Goal: Task Accomplishment & Management: Complete application form

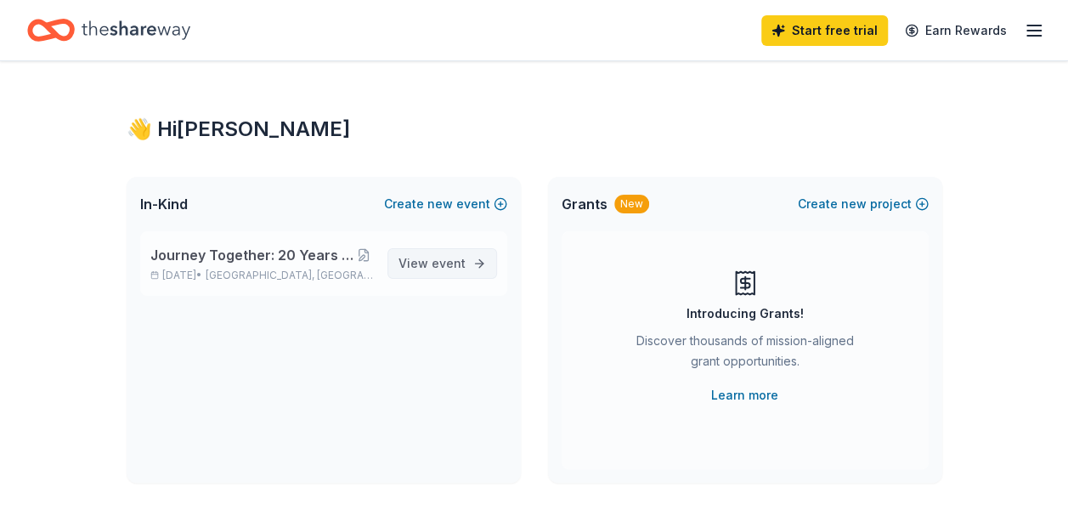
click at [453, 268] on span "event" at bounding box center [449, 263] width 34 height 14
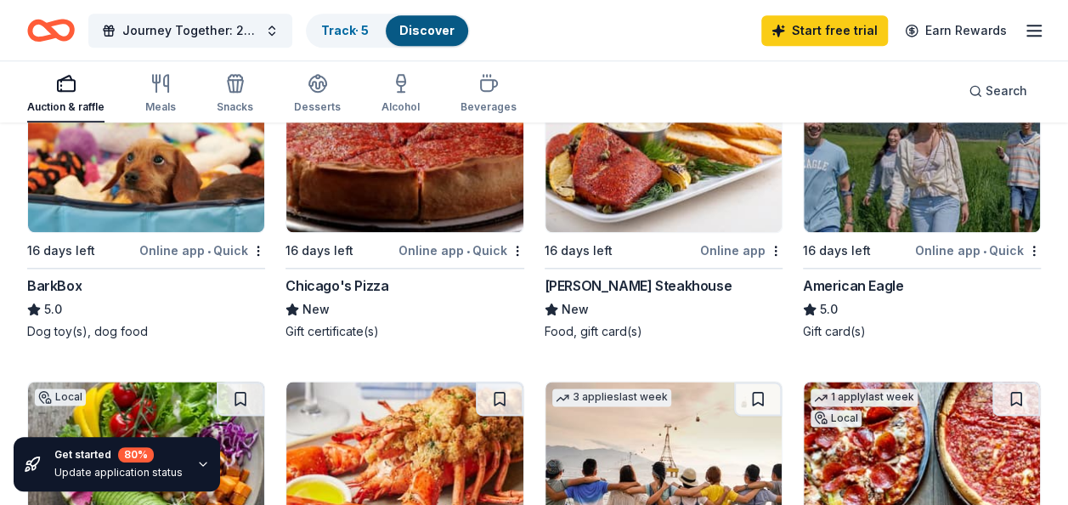
scroll to position [816, 0]
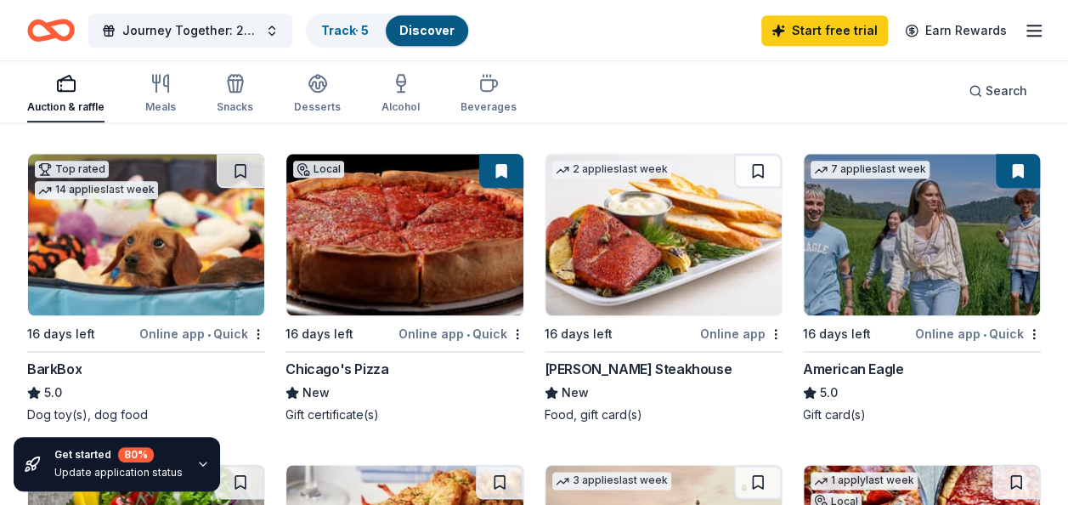
click at [133, 286] on img at bounding box center [146, 234] width 236 height 161
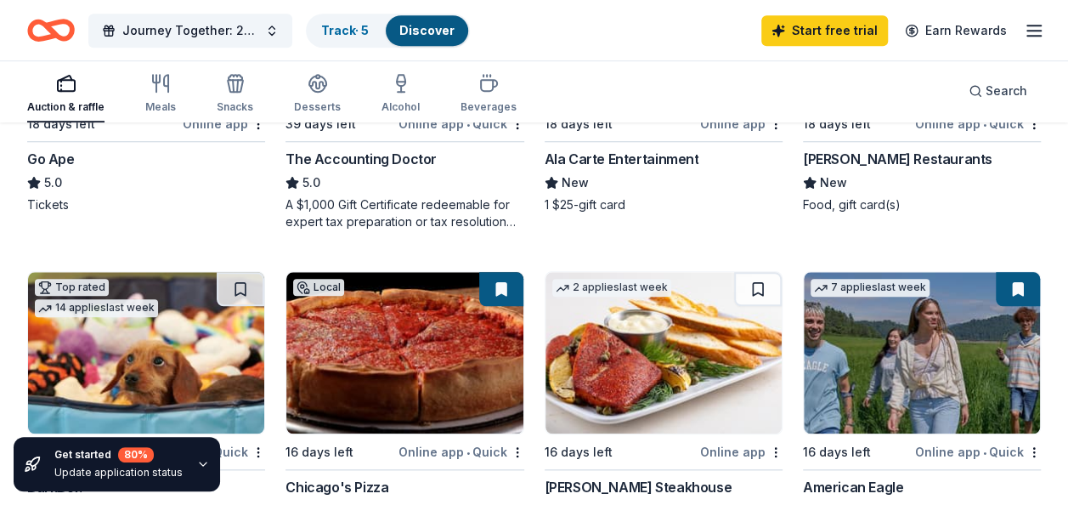
scroll to position [850, 0]
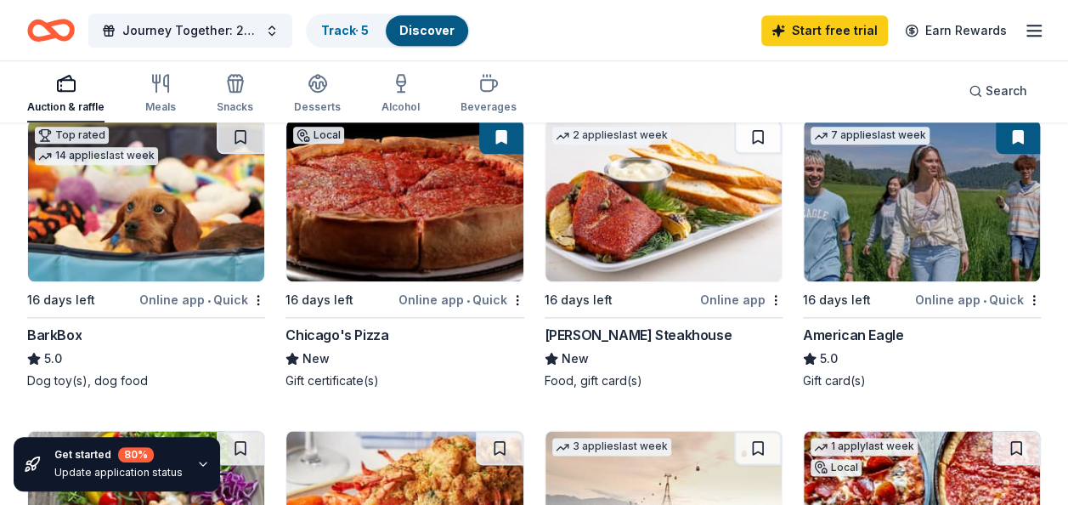
click at [412, 233] on img at bounding box center [404, 200] width 236 height 161
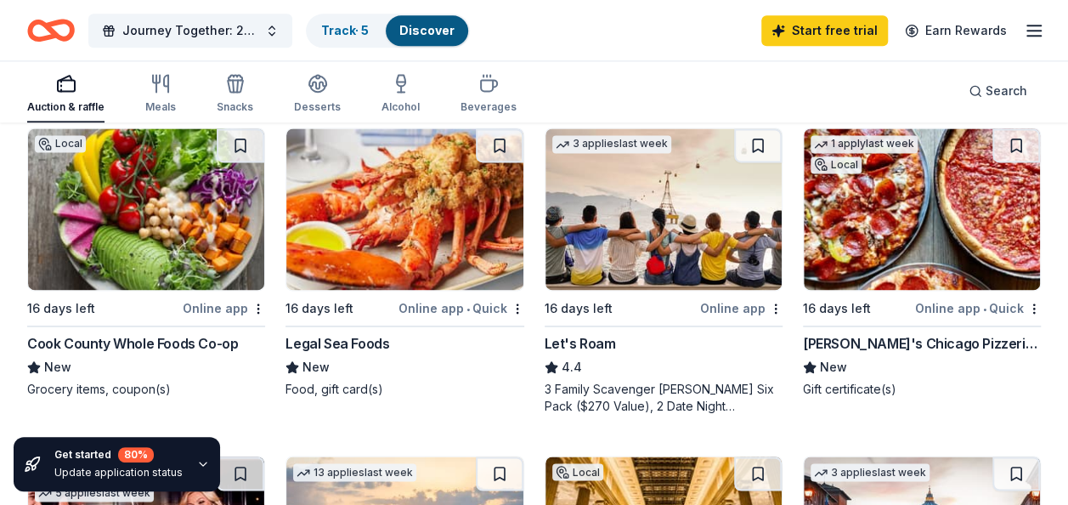
scroll to position [1156, 0]
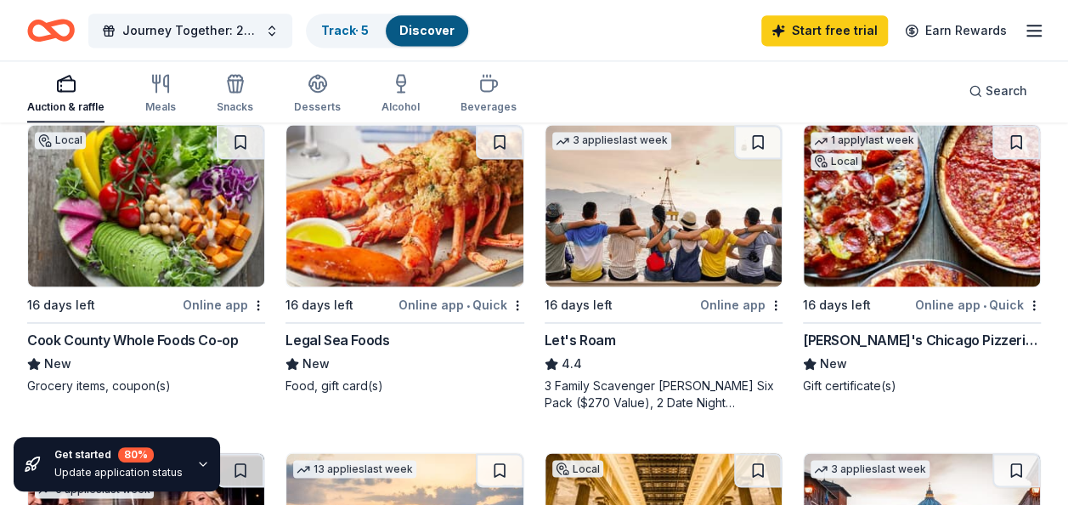
click at [895, 337] on div "[PERSON_NAME]'s Chicago Pizzeria & Pub" at bounding box center [922, 340] width 238 height 20
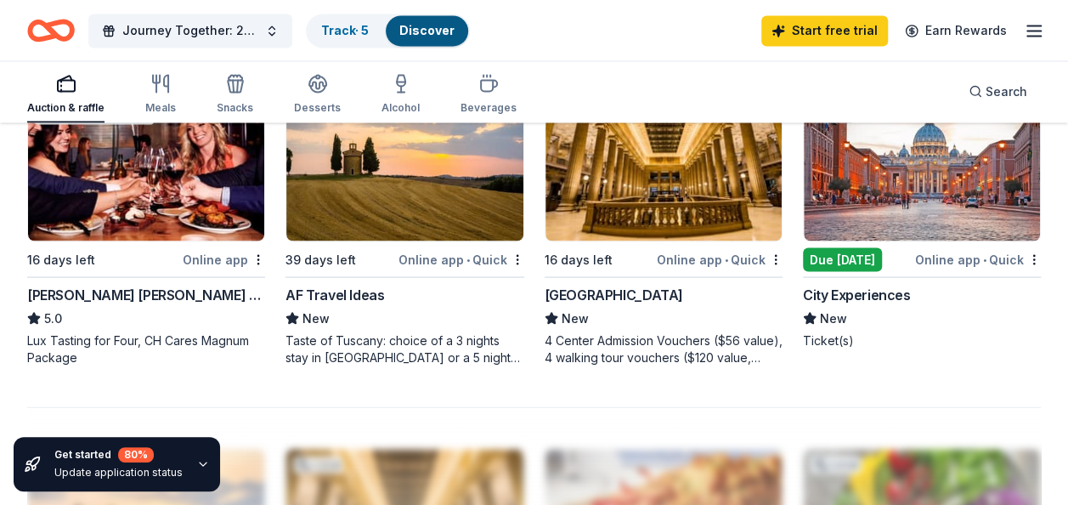
scroll to position [1496, 0]
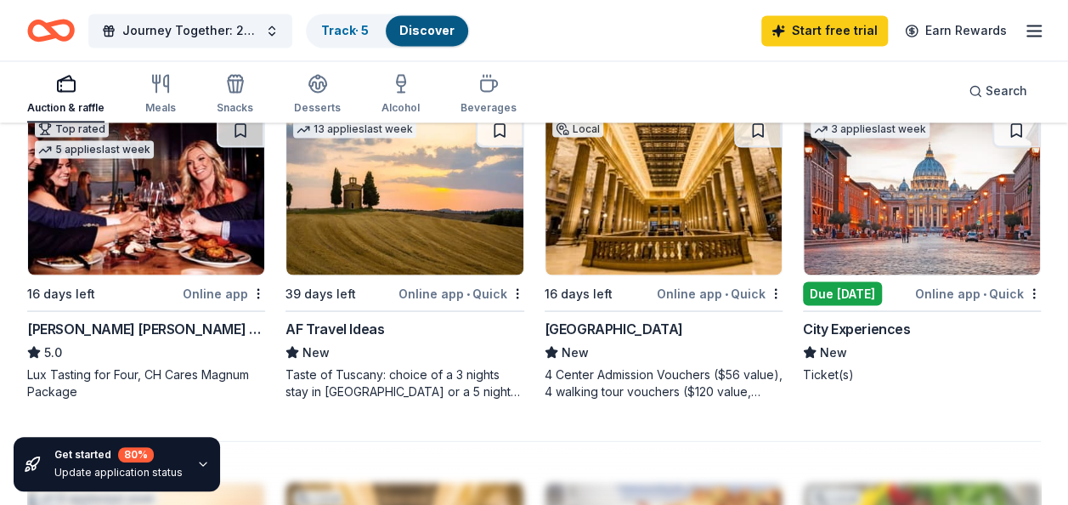
click at [887, 235] on img at bounding box center [922, 193] width 236 height 161
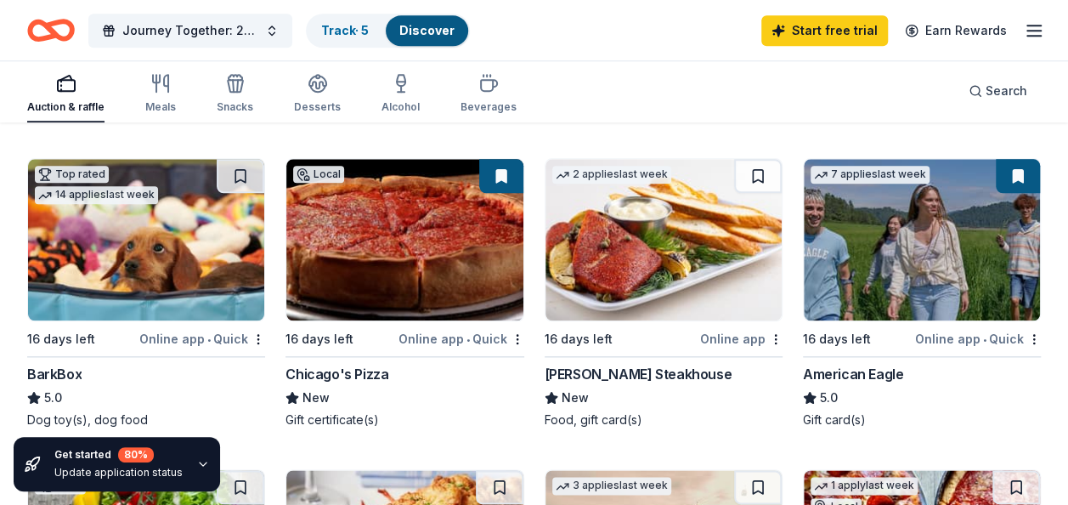
scroll to position [0, 0]
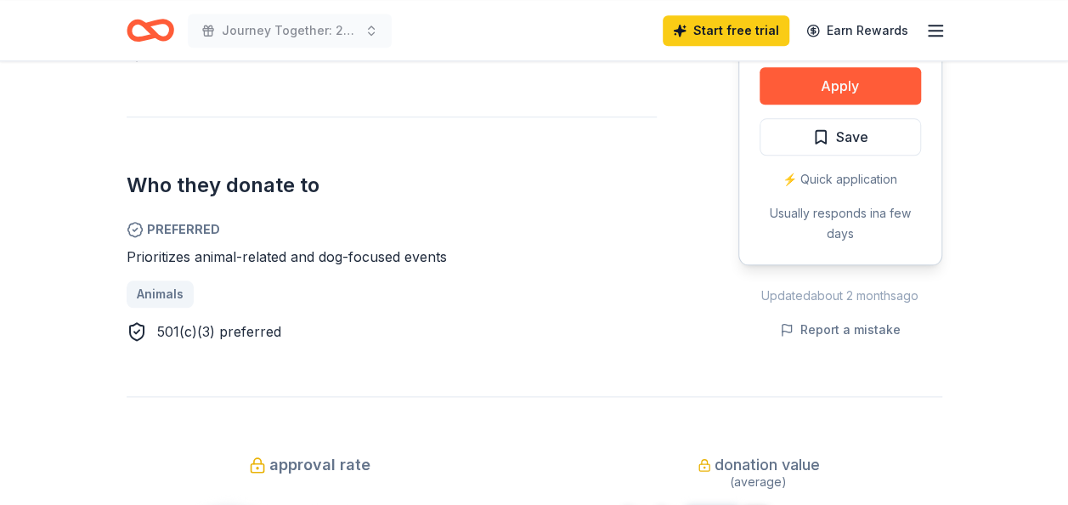
scroll to position [884, 0]
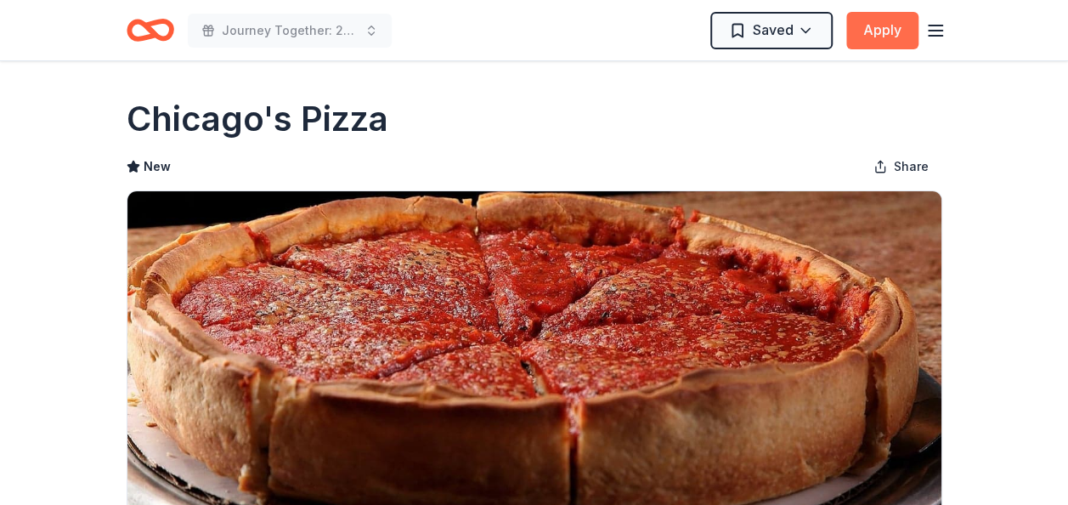
click at [889, 33] on button "Apply" at bounding box center [882, 30] width 72 height 37
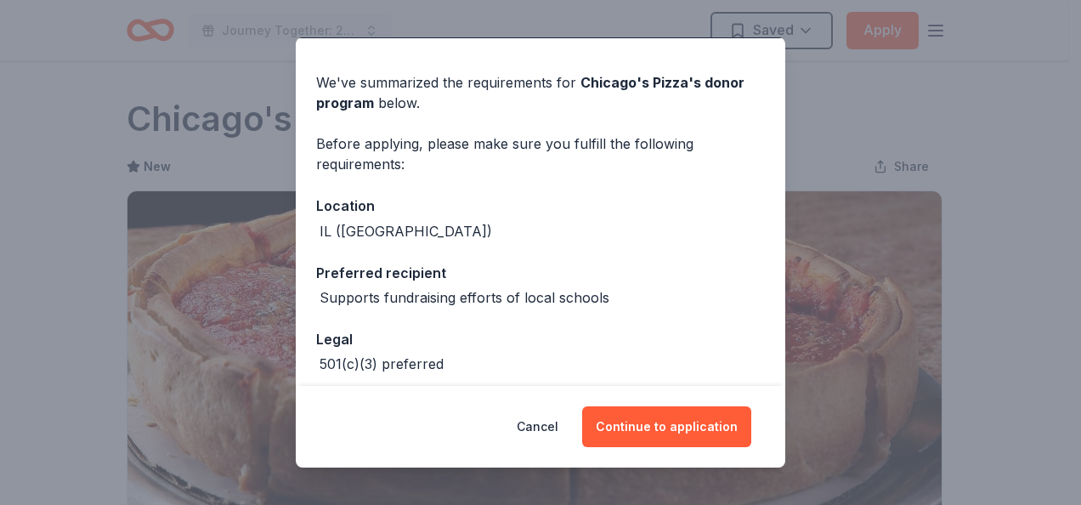
scroll to position [126, 0]
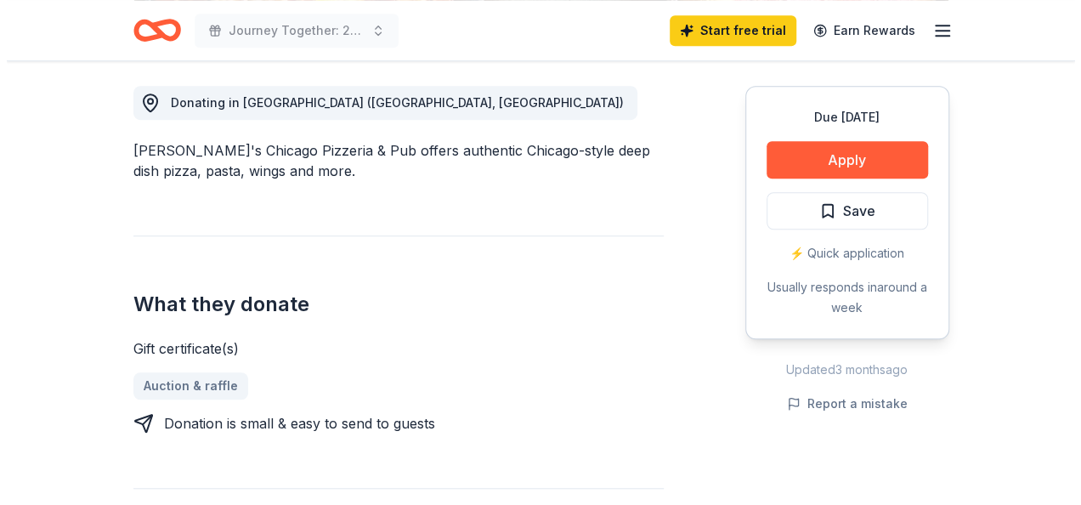
scroll to position [442, 0]
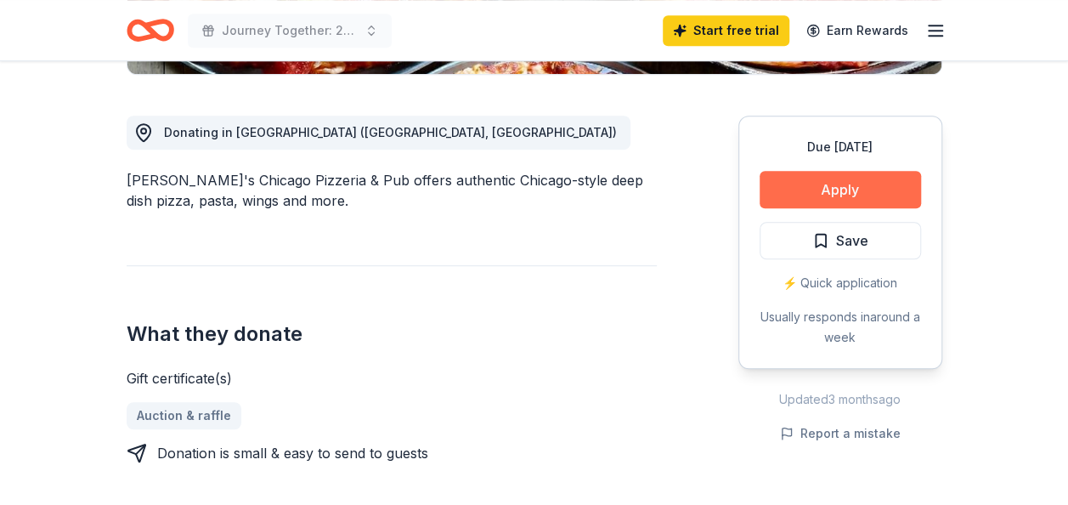
click at [792, 193] on button "Apply" at bounding box center [840, 189] width 161 height 37
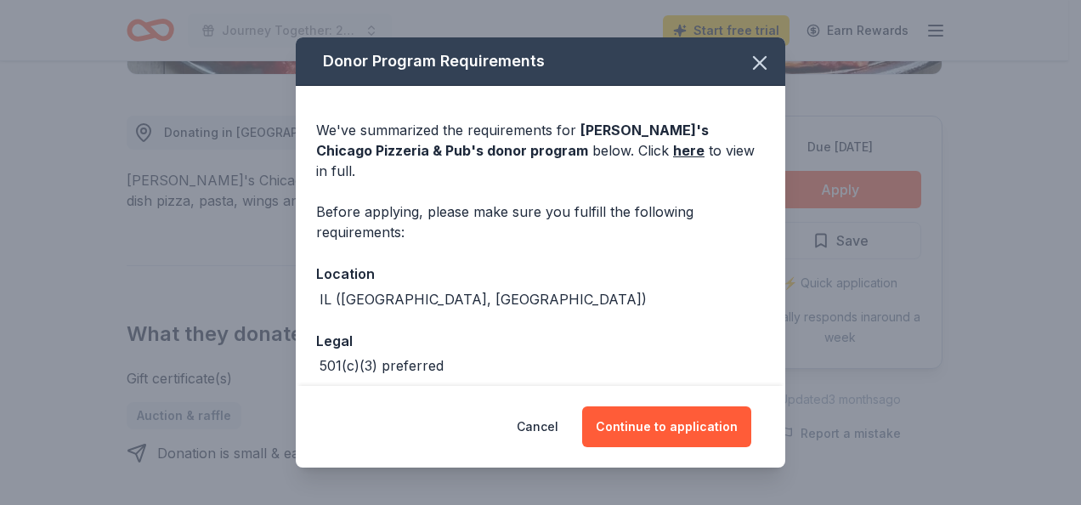
click at [668, 289] on div "IL (Crystal Lake, South Barrington)" at bounding box center [540, 299] width 449 height 20
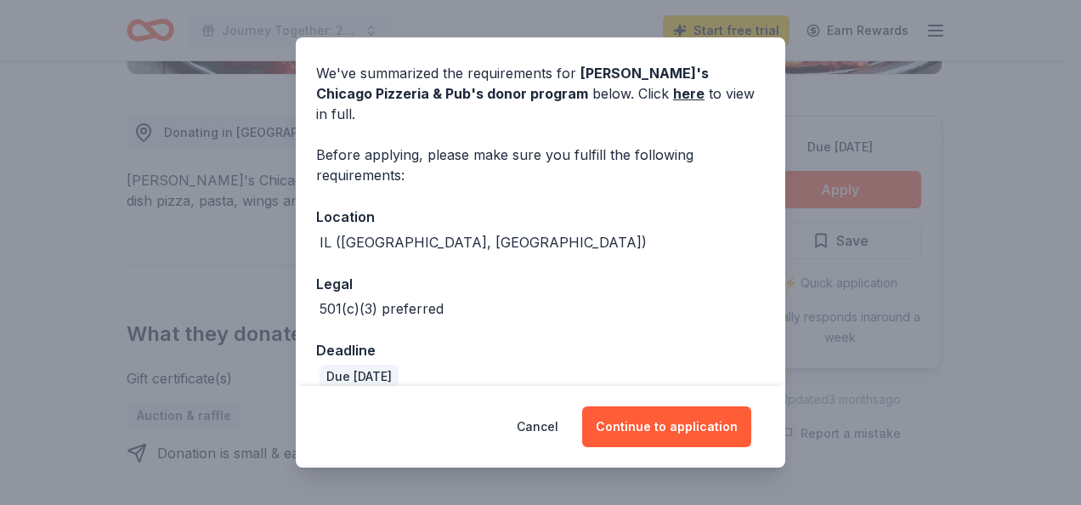
scroll to position [59, 0]
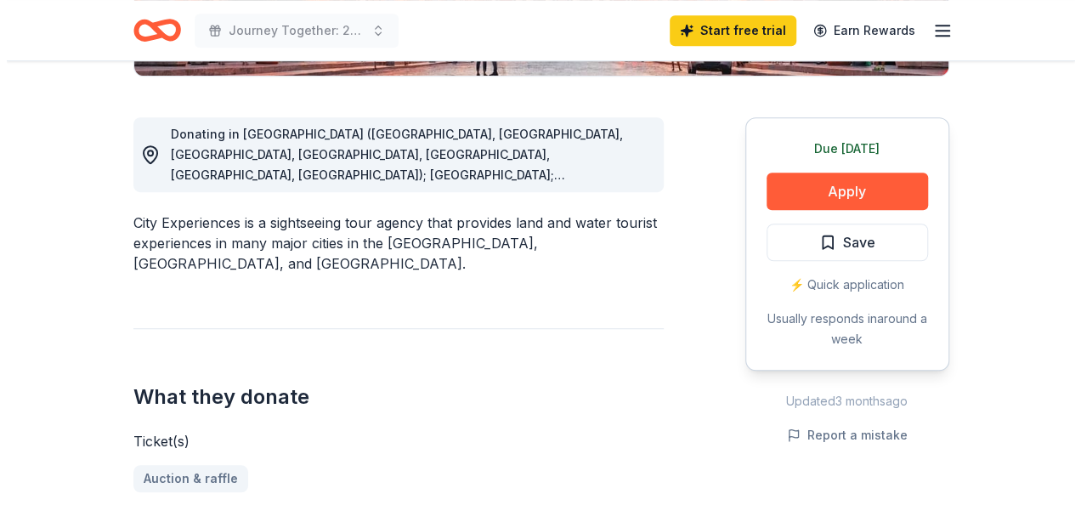
scroll to position [442, 0]
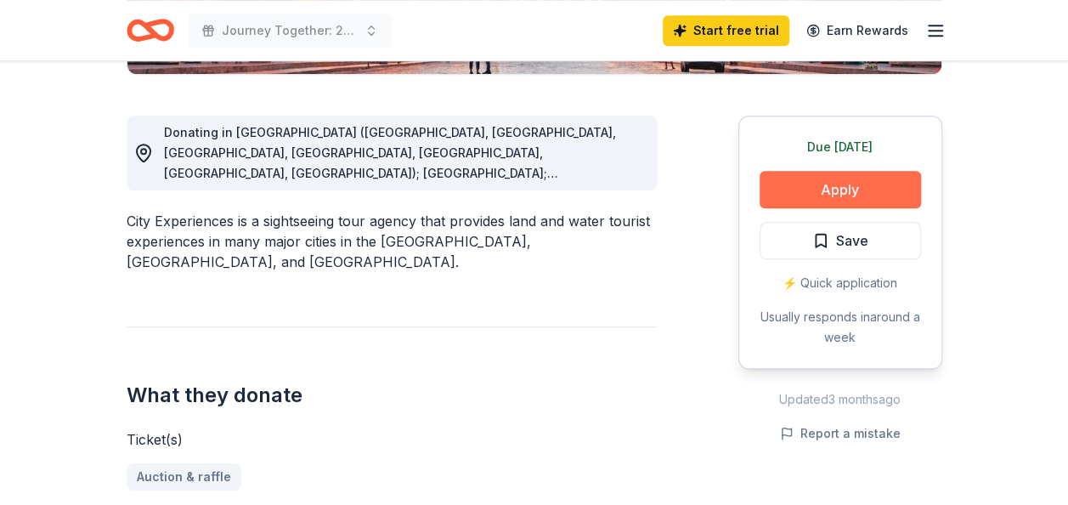
click at [816, 193] on button "Apply" at bounding box center [840, 189] width 161 height 37
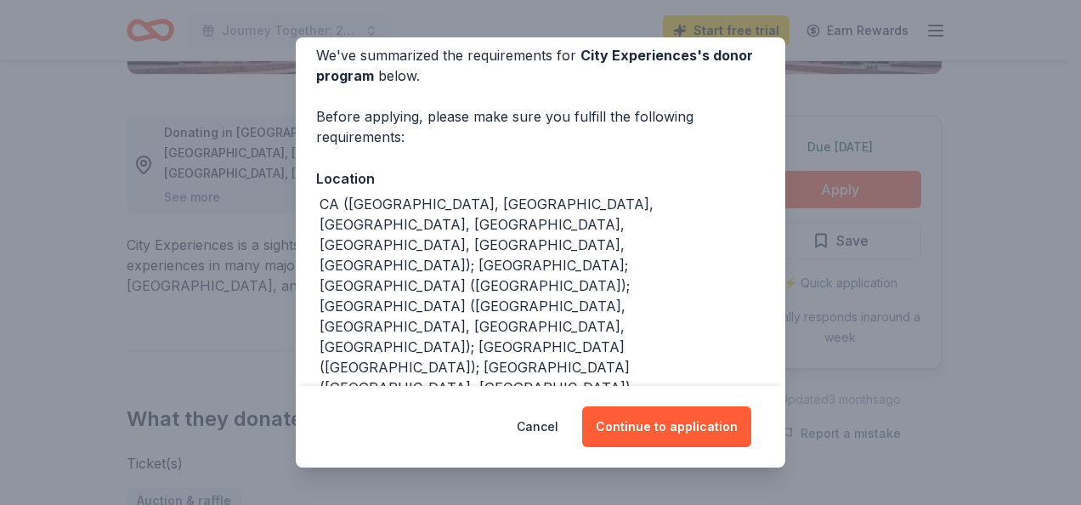
scroll to position [141, 0]
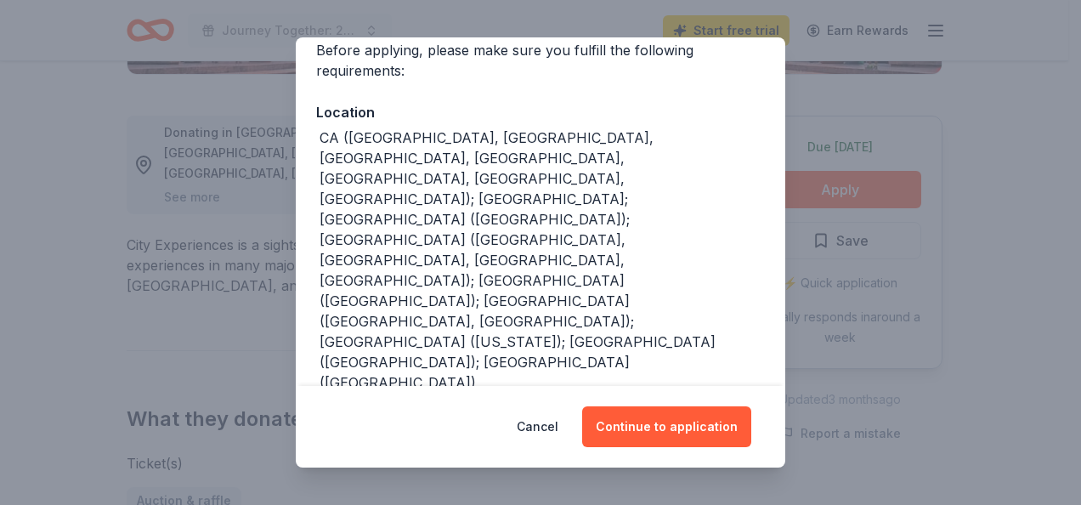
click at [757, 459] on div "Cancel Continue to application" at bounding box center [541, 427] width 490 height 82
click at [665, 428] on button "Continue to application" at bounding box center [666, 426] width 169 height 41
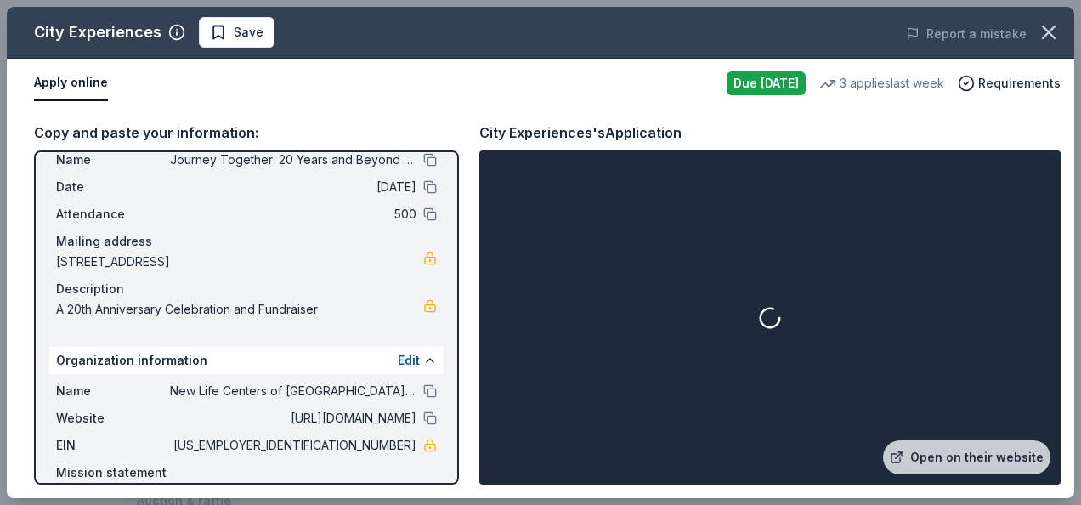
scroll to position [132, 0]
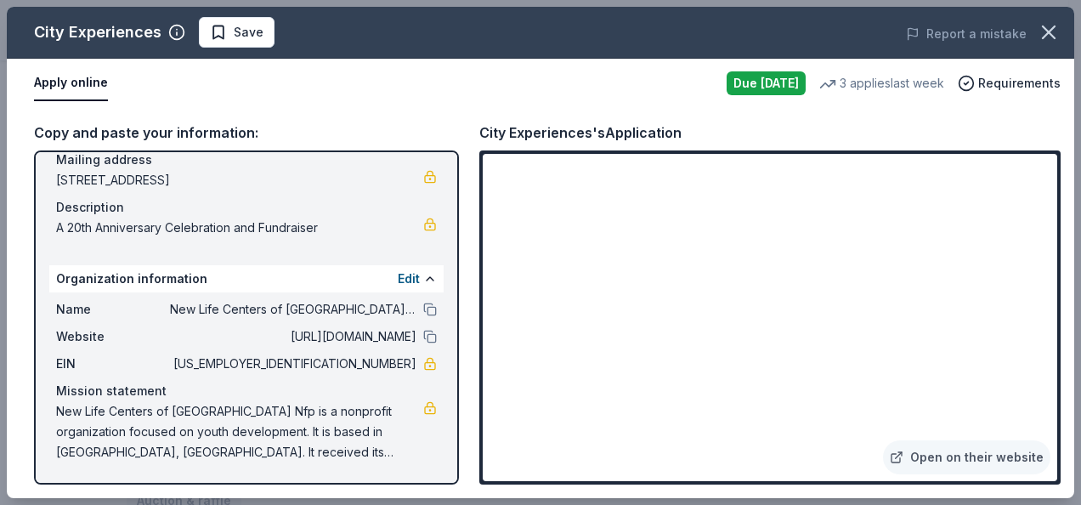
drag, startPoint x: 330, startPoint y: 362, endPoint x: 383, endPoint y: 363, distance: 53.5
click at [383, 363] on span "20-2380358" at bounding box center [293, 364] width 246 height 20
click at [938, 459] on link "Open on their website" at bounding box center [966, 457] width 167 height 34
